Goal: Find specific page/section: Find specific page/section

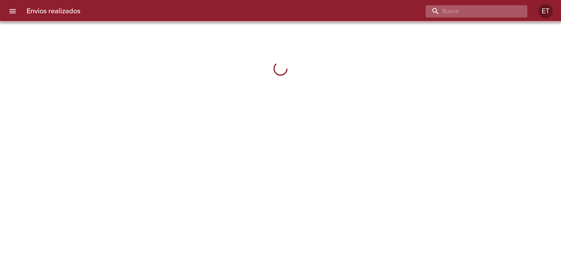
click at [501, 16] on input "buscar" at bounding box center [471, 11] width 90 height 12
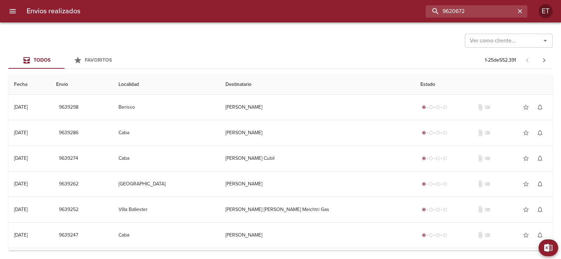
type input "9620672"
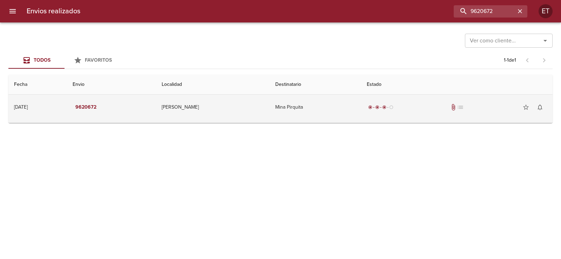
click at [309, 102] on td "Mina Pirquita" at bounding box center [316, 107] width 92 height 25
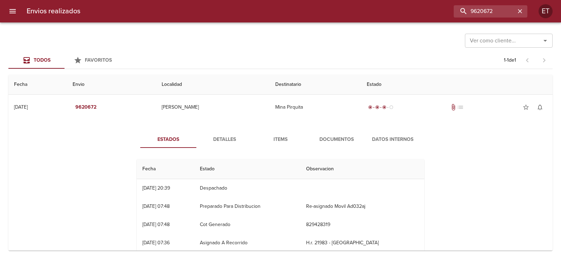
click at [315, 143] on span "Documentos" at bounding box center [337, 139] width 48 height 9
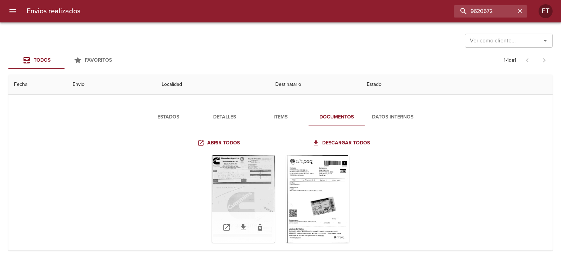
scroll to position [35, 0]
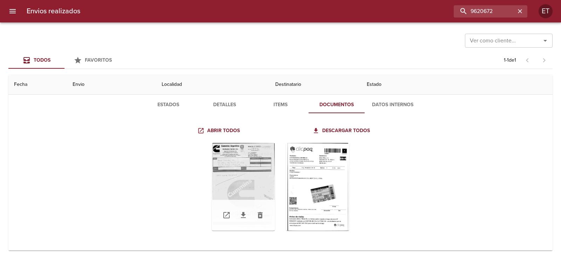
click at [242, 175] on div "Tabla de envíos del cliente" at bounding box center [243, 187] width 63 height 88
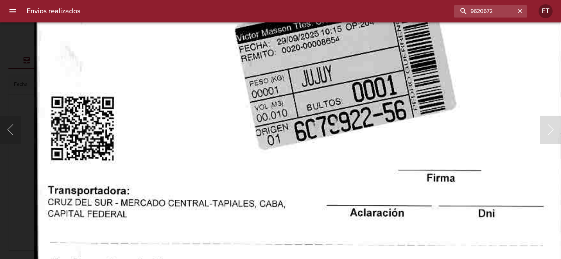
click at [289, 144] on img "Lightbox" at bounding box center [298, 5] width 528 height 763
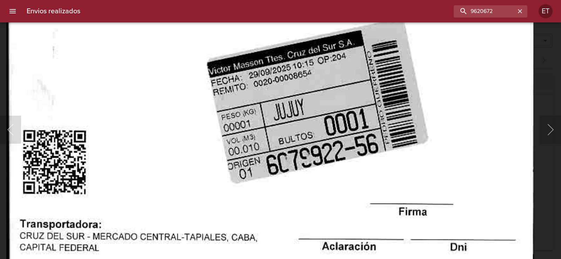
click at [260, 169] on img "Lightbox" at bounding box center [270, 39] width 528 height 763
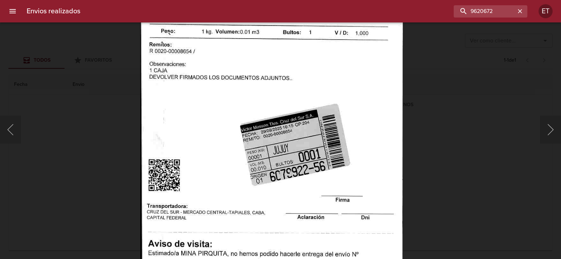
click at [292, 77] on img "Lightbox" at bounding box center [271, 114] width 263 height 380
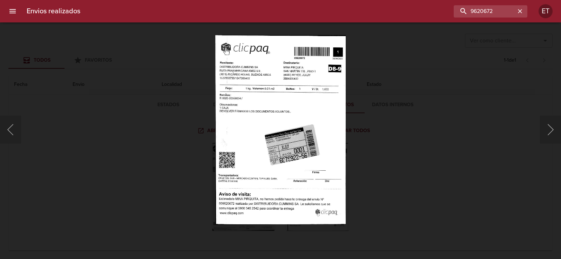
click at [389, 113] on div "Lightbox" at bounding box center [280, 129] width 561 height 259
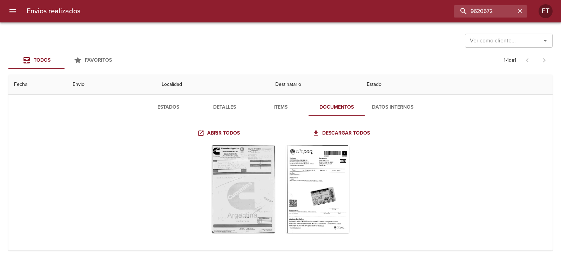
scroll to position [0, 0]
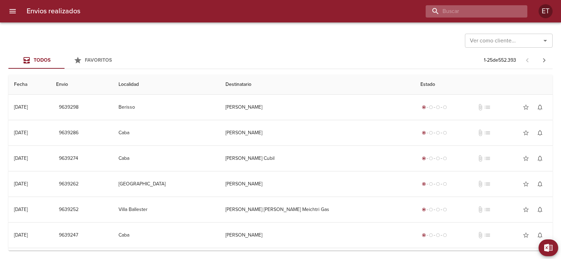
click at [501, 13] on input "buscar" at bounding box center [471, 11] width 90 height 12
click at [445, 11] on input "buscar" at bounding box center [471, 11] width 90 height 12
paste input "9620672"
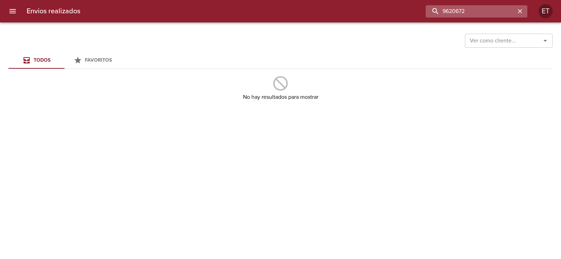
type input "9620672"
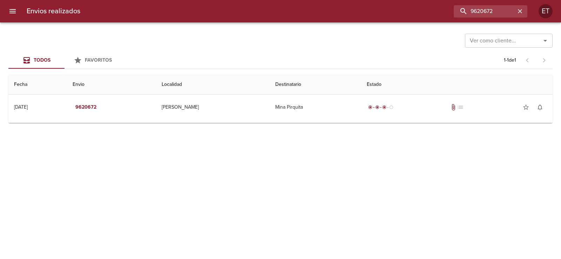
click at [350, 125] on div "Ver como cliente... Ver como cliente... Todos Favoritos 1 - 1 de 1 Fecha Envio …" at bounding box center [280, 140] width 561 height 237
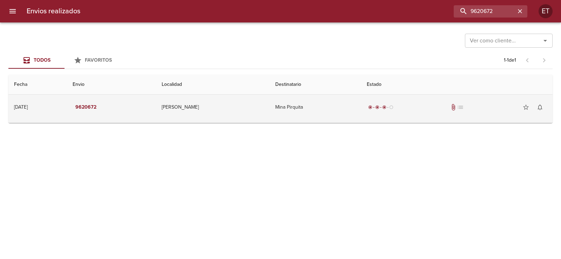
click at [361, 106] on td "radio_button_checked radio_button_checked radio_button_checked radio_button_unc…" at bounding box center [457, 107] width 192 height 25
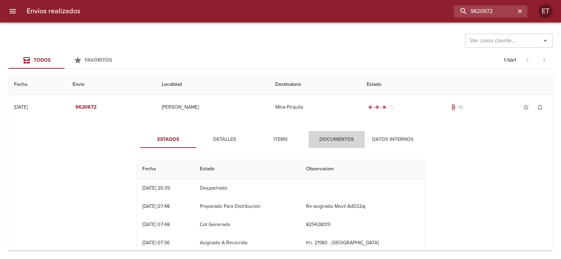
click at [327, 147] on button "Documentos" at bounding box center [337, 139] width 56 height 17
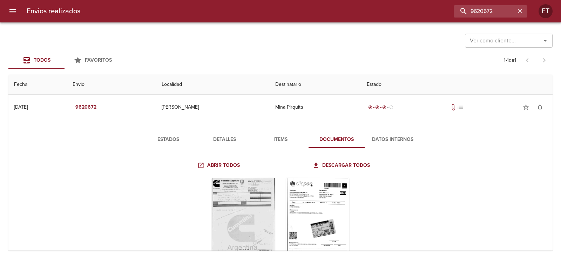
scroll to position [35, 0]
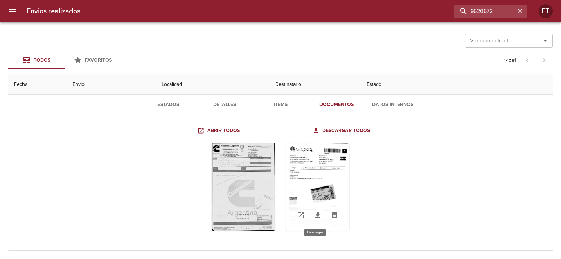
click at [315, 215] on icon "Tabla de envíos del cliente" at bounding box center [317, 215] width 5 height 6
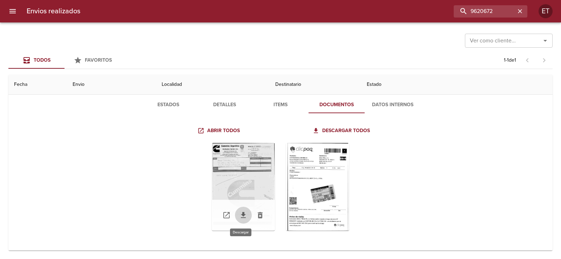
click at [243, 218] on icon "Tabla de envíos del cliente" at bounding box center [243, 215] width 5 height 6
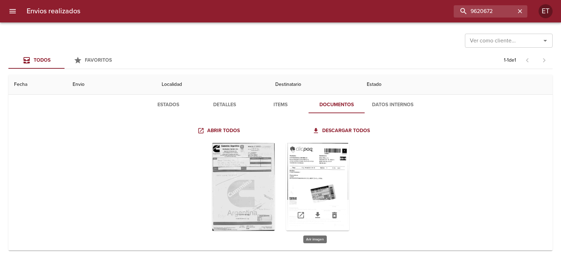
click at [315, 184] on div "Tabla de envíos del cliente" at bounding box center [317, 187] width 63 height 88
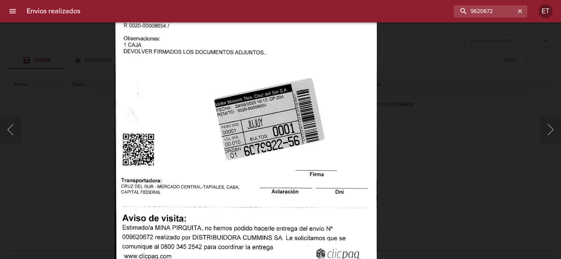
click at [302, 158] on img "Lightbox" at bounding box center [246, 89] width 263 height 380
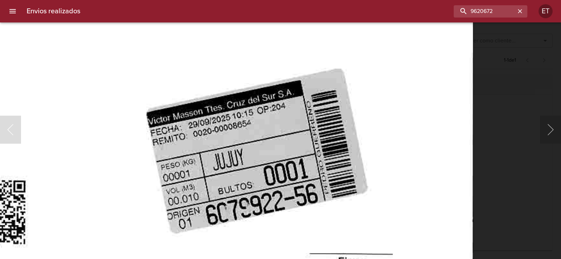
click at [272, 145] on img "Lightbox" at bounding box center [210, 89] width 528 height 763
click at [430, 54] on img "Lightbox" at bounding box center [210, 89] width 528 height 763
